Goal: Task Accomplishment & Management: Complete application form

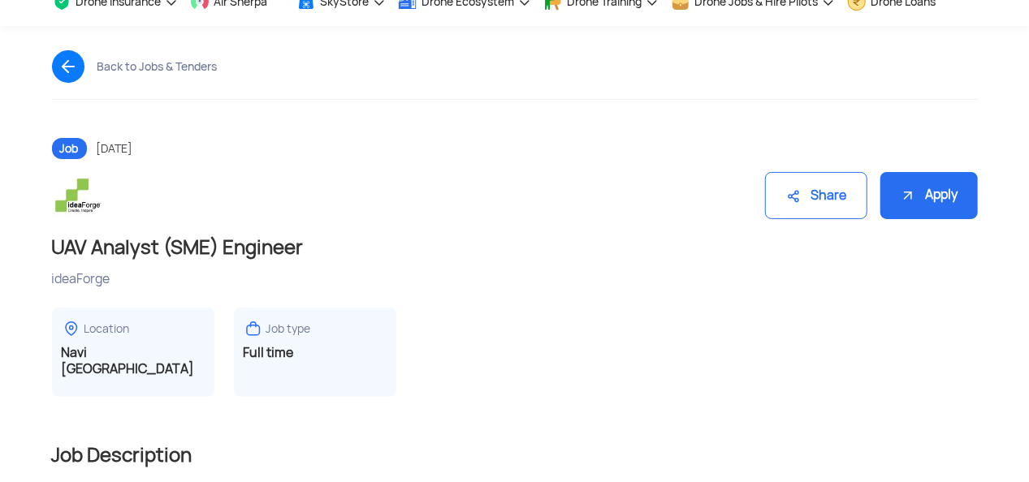
scroll to position [95, 0]
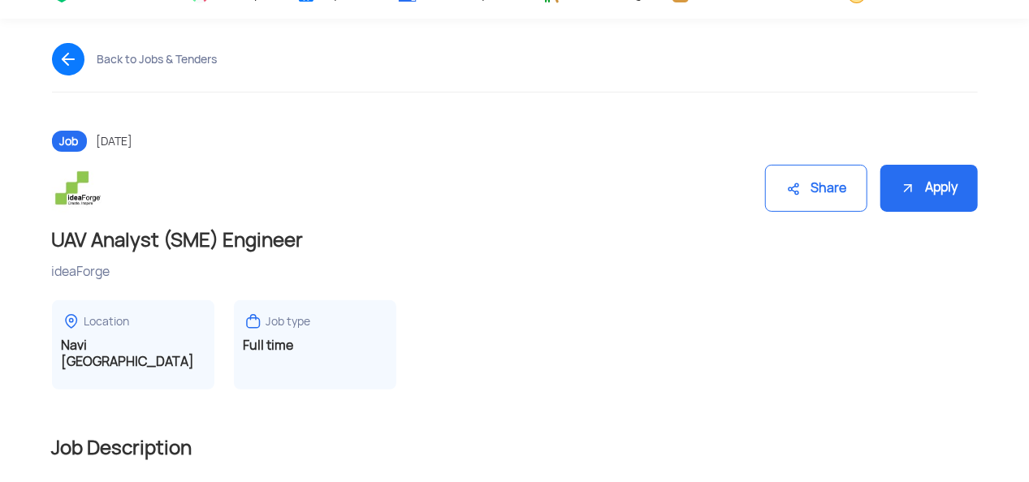
drag, startPoint x: 0, startPoint y: 0, endPoint x: 568, endPoint y: 326, distance: 654.8
click at [568, 326] on div "Location [GEOGRAPHIC_DATA] [GEOGRAPHIC_DATA] Job type [DEMOGRAPHIC_DATA]" at bounding box center [515, 344] width 926 height 89
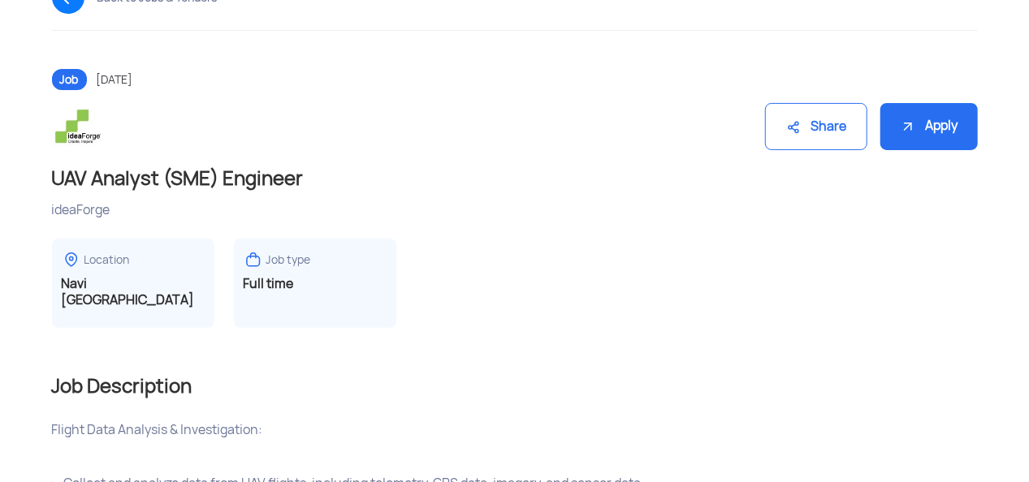
scroll to position [0, 0]
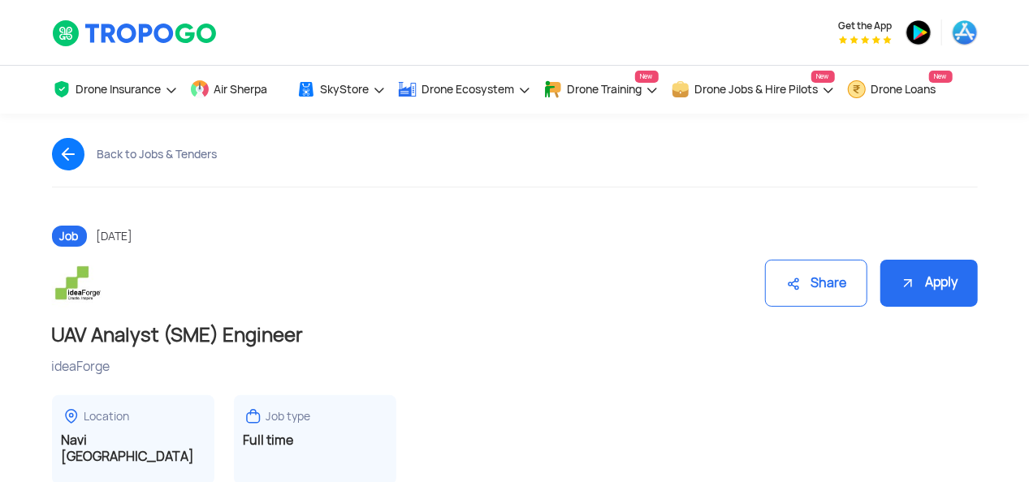
click at [58, 156] on img at bounding box center [74, 154] width 45 height 32
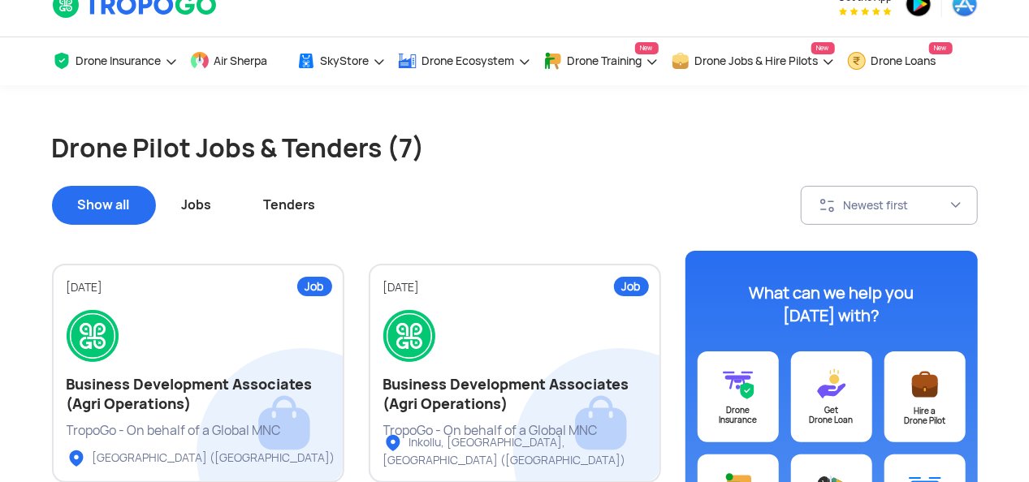
scroll to position [27, 0]
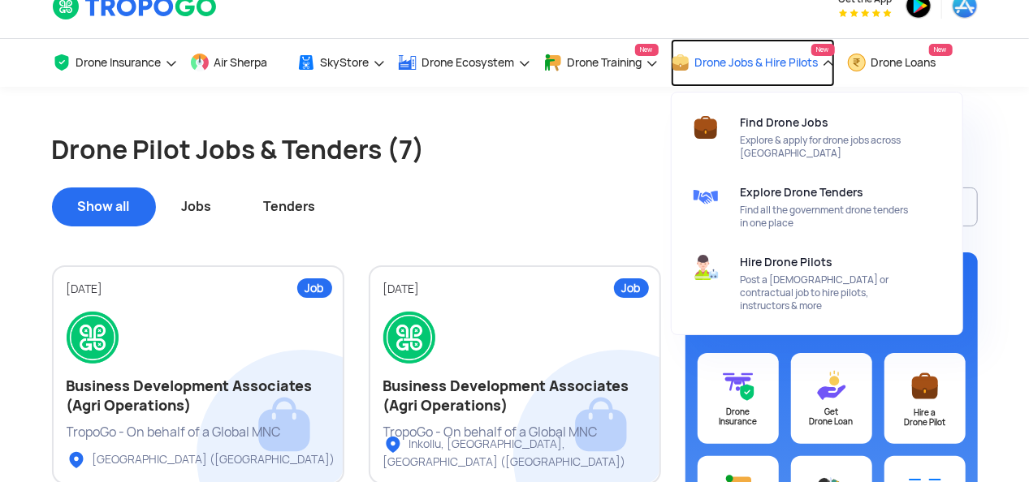
click at [789, 66] on span "Drone Jobs & Hire Pilots" at bounding box center [756, 62] width 123 height 13
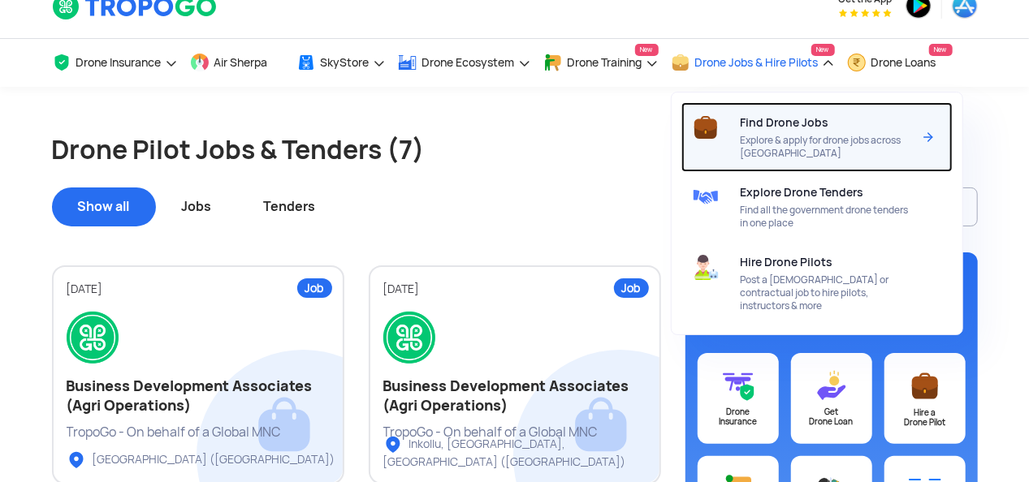
click at [791, 141] on span "Explore & apply for drone jobs across [GEOGRAPHIC_DATA]" at bounding box center [826, 147] width 171 height 26
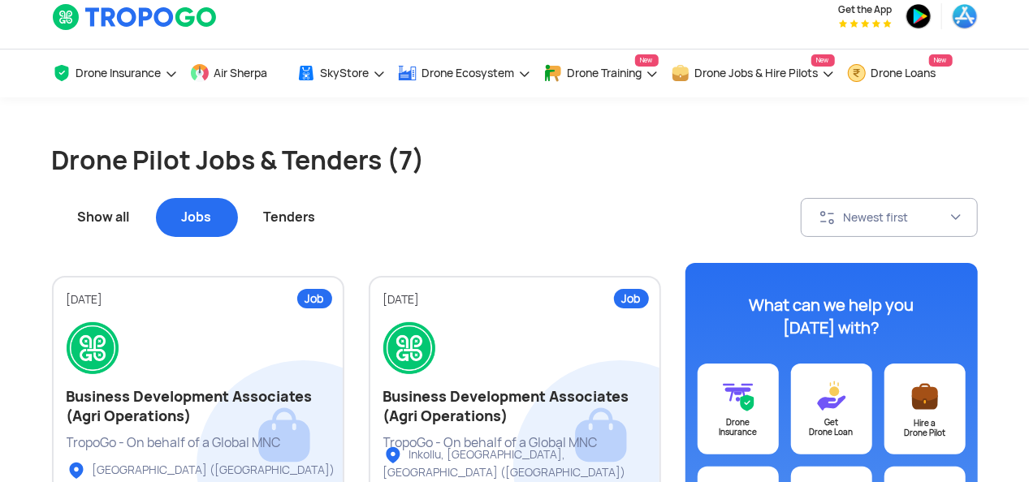
scroll to position [10, 0]
